Goal: Information Seeking & Learning: Learn about a topic

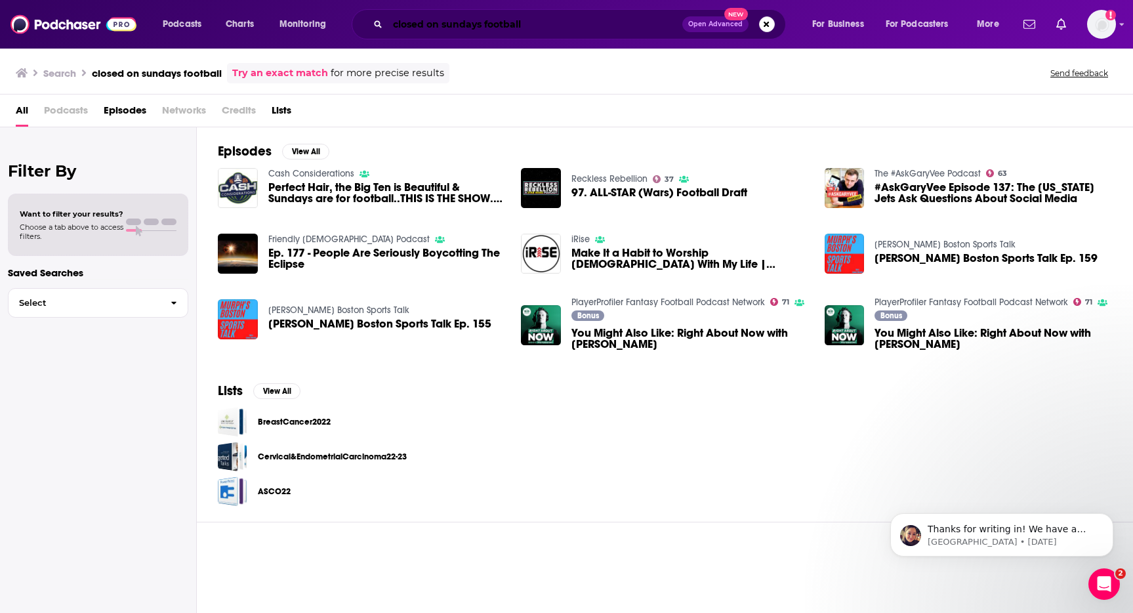
click at [485, 33] on input "closed on sundays football" at bounding box center [535, 24] width 295 height 21
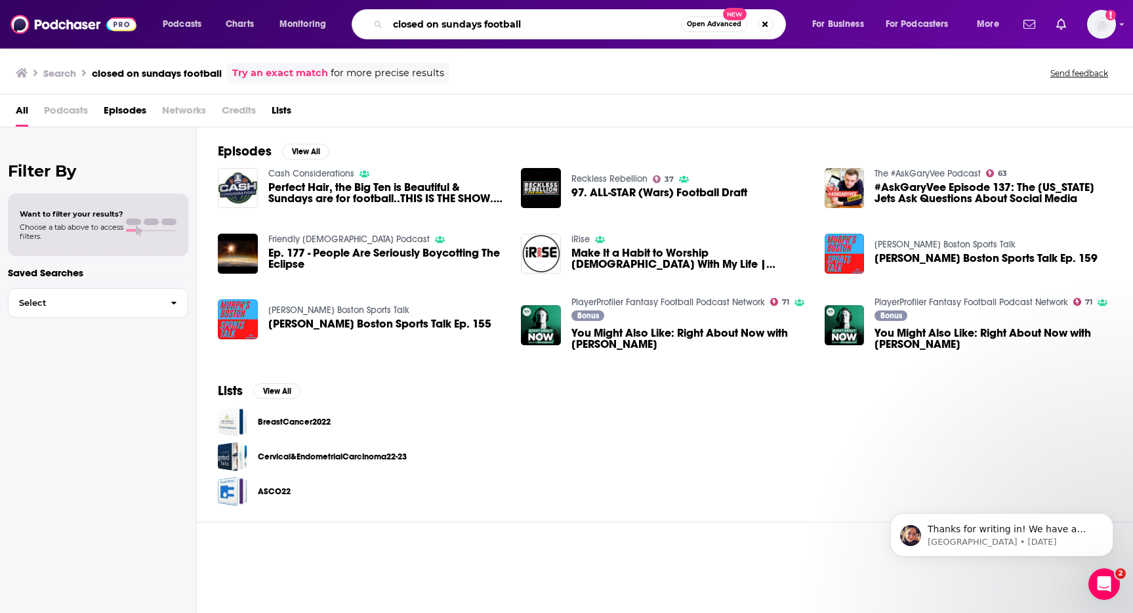
click at [485, 33] on input "closed on sundays football" at bounding box center [534, 24] width 293 height 21
type input "get real"
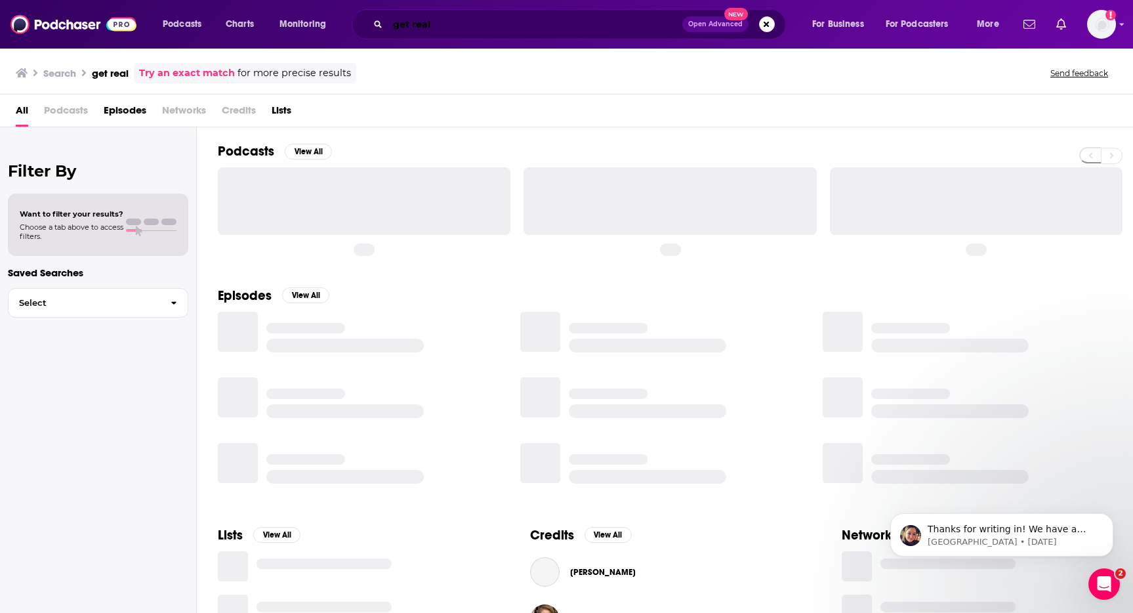
click at [485, 33] on input "get real" at bounding box center [535, 24] width 295 height 21
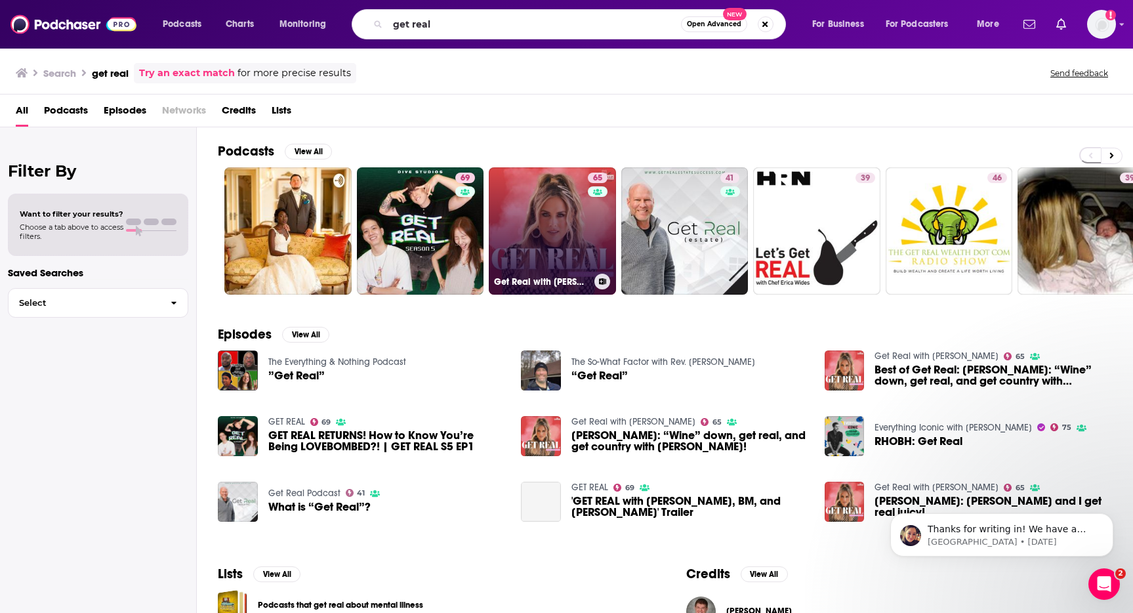
click at [571, 206] on link "65 Get Real with [PERSON_NAME]" at bounding box center [552, 230] width 127 height 127
